Goal: Information Seeking & Learning: Learn about a topic

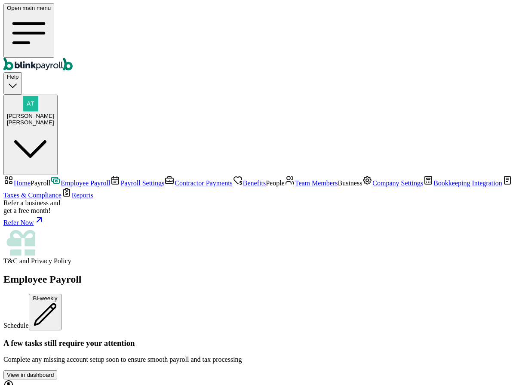
scroll to position [77, 0]
click at [295, 179] on span "Team Members" at bounding box center [316, 182] width 43 height 7
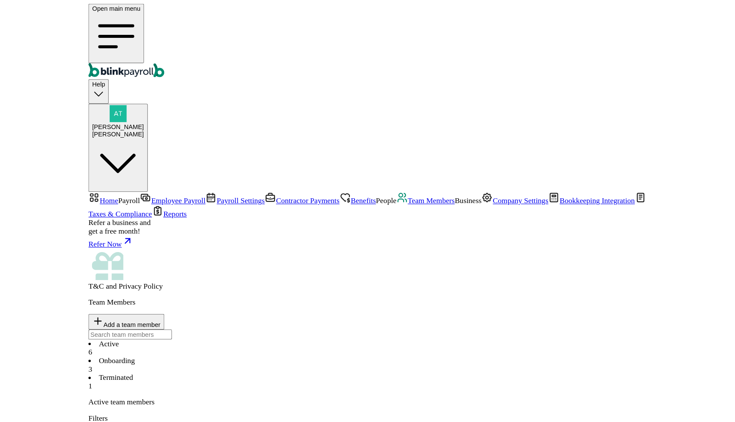
scroll to position [0, 0]
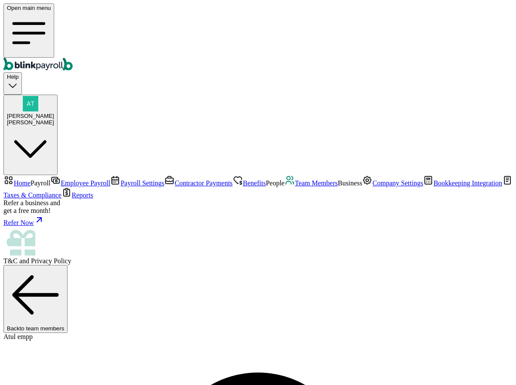
select select "2025"
drag, startPoint x: 261, startPoint y: 233, endPoint x: 335, endPoint y: 233, distance: 74.0
copy span "atul@paystubs.com"
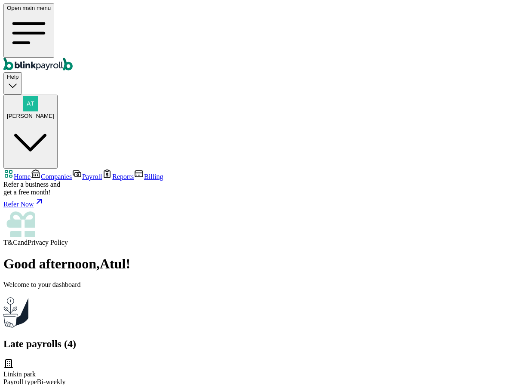
click at [54, 113] on span "[PERSON_NAME]" at bounding box center [30, 116] width 47 height 6
click at [43, 173] on span "Companies" at bounding box center [56, 176] width 31 height 7
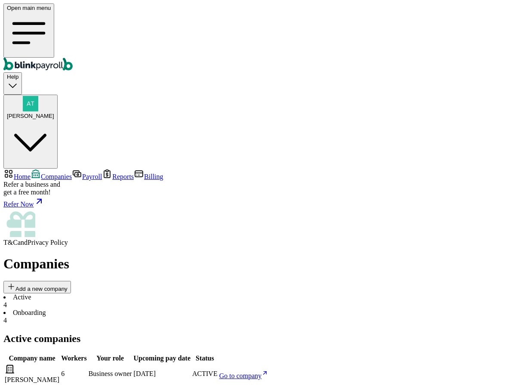
click at [262, 372] on span "Go to company" at bounding box center [240, 375] width 43 height 7
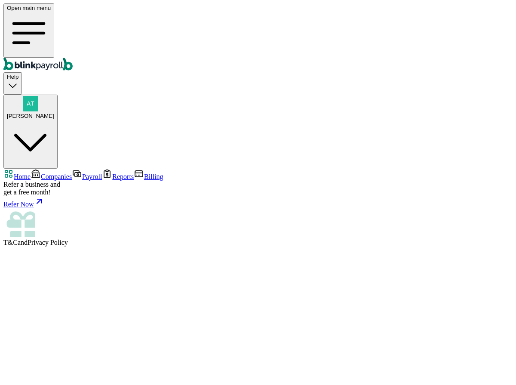
click at [47, 173] on span "Companies" at bounding box center [56, 176] width 31 height 7
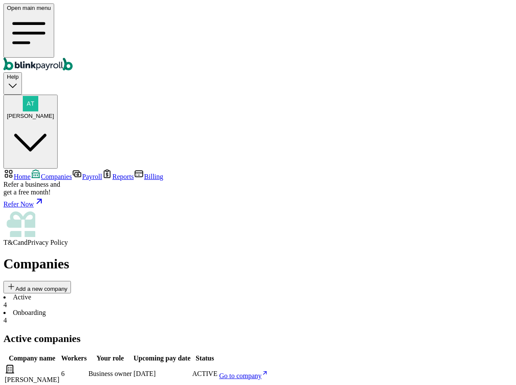
click at [262, 372] on span "Go to company" at bounding box center [240, 375] width 43 height 7
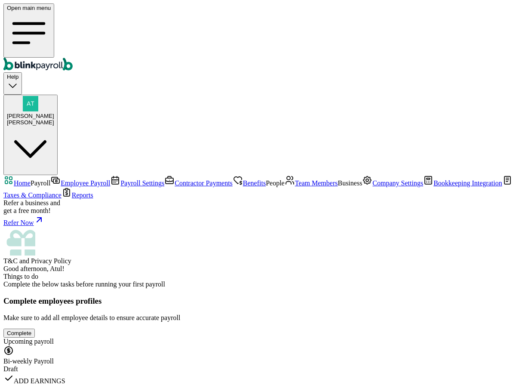
click at [50, 179] on link "Employee Payroll" at bounding box center [80, 182] width 60 height 7
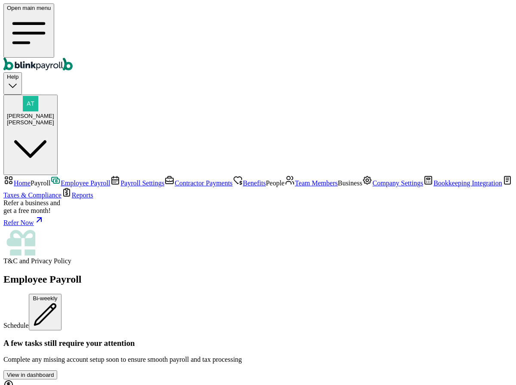
scroll to position [469, 0]
click at [285, 179] on link "Team Members" at bounding box center [311, 182] width 53 height 7
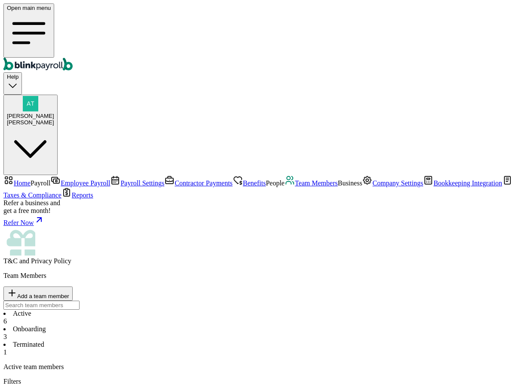
scroll to position [0, 0]
click at [243, 179] on span "Benefits" at bounding box center [254, 182] width 23 height 7
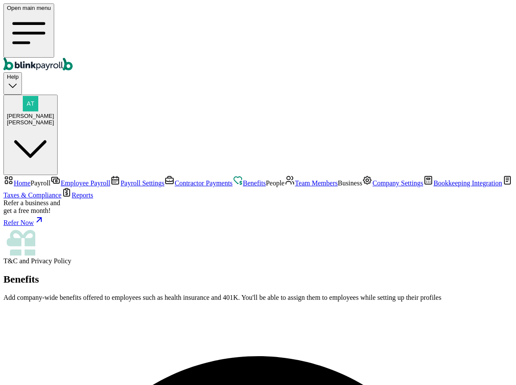
click at [295, 179] on span "Team Members" at bounding box center [316, 182] width 43 height 7
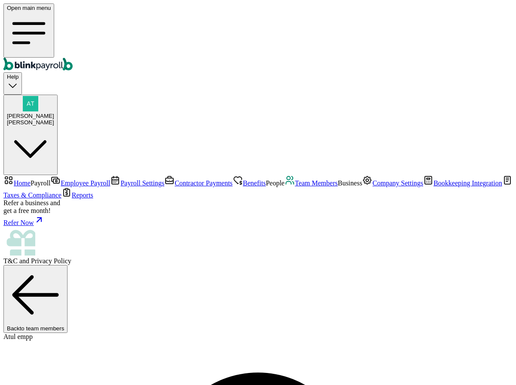
select select "2025"
drag, startPoint x: 367, startPoint y: 150, endPoint x: 359, endPoint y: 150, distance: 7.3
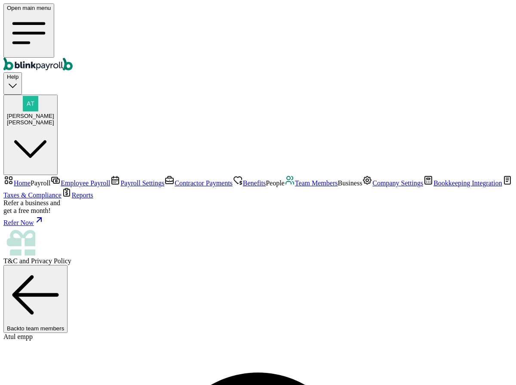
scroll to position [0, 0]
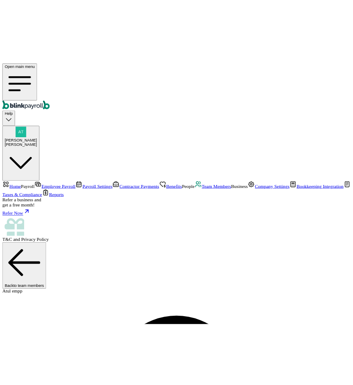
scroll to position [28, 0]
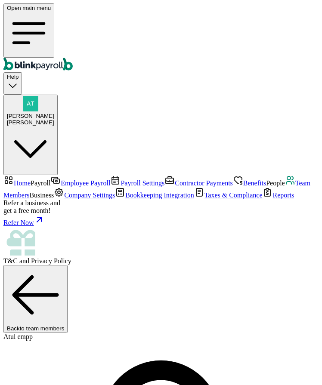
select select "2025"
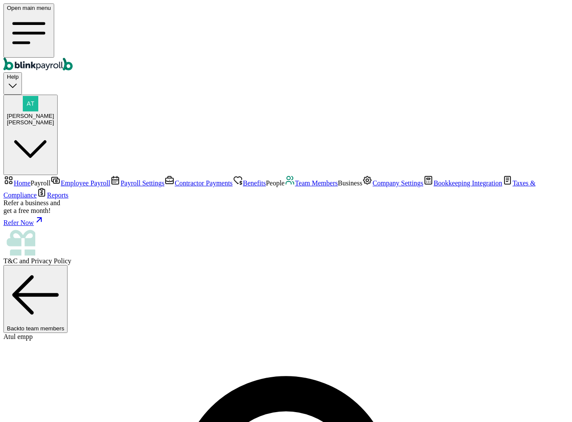
select select "2025"
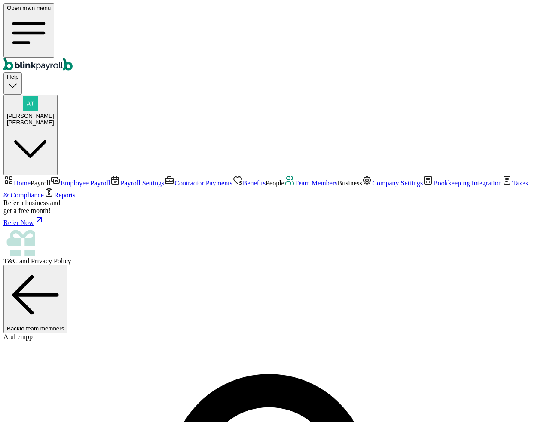
scroll to position [49, 0]
select select "2025"
drag, startPoint x: 458, startPoint y: 163, endPoint x: 442, endPoint y: 148, distance: 21.9
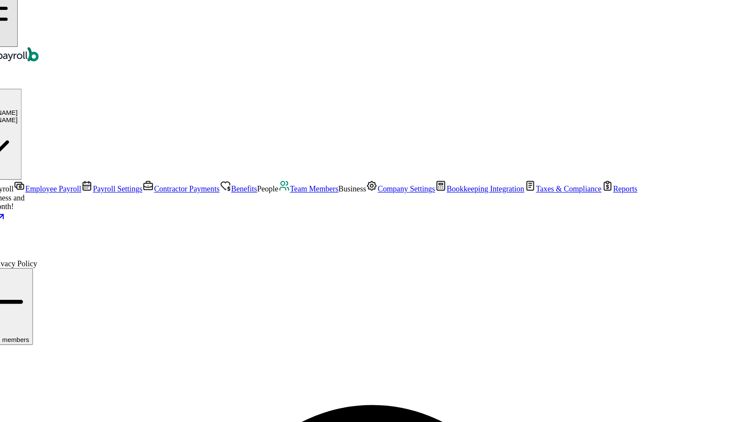
scroll to position [83, 0]
drag, startPoint x: 518, startPoint y: 132, endPoint x: 497, endPoint y: 116, distance: 27.0
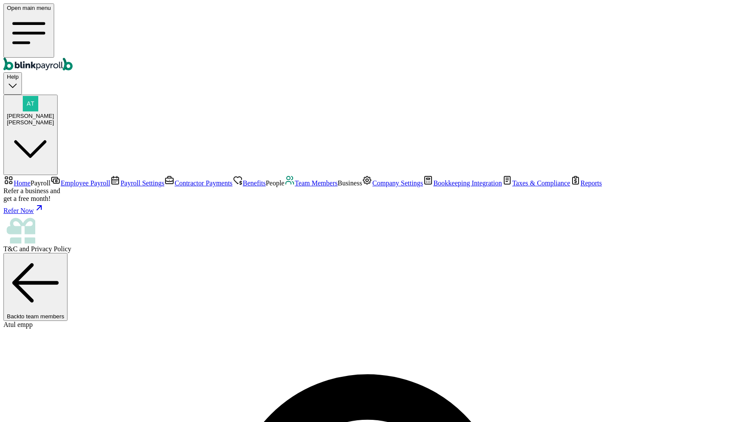
scroll to position [101, 0]
